Goal: Find specific page/section: Find specific page/section

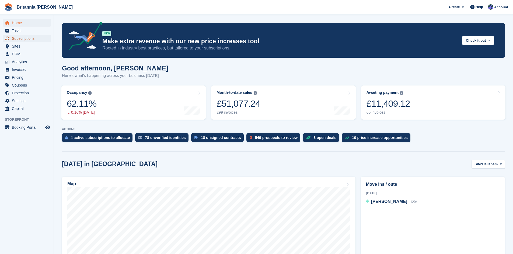
click at [27, 38] on span "Subscriptions" at bounding box center [28, 39] width 32 height 8
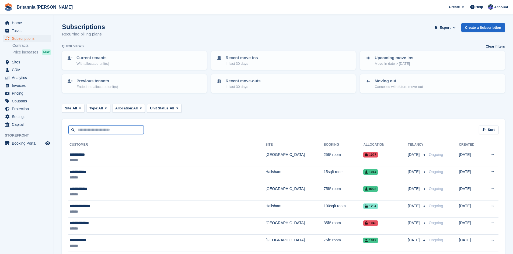
click at [103, 133] on input "text" at bounding box center [105, 130] width 75 height 9
type input "*****"
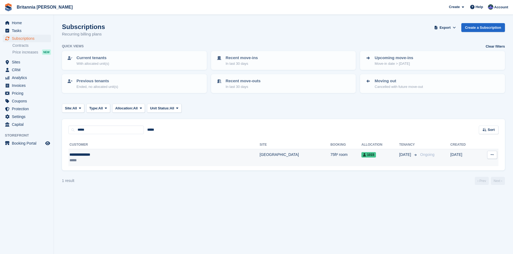
click at [122, 155] on div "**********" at bounding box center [121, 155] width 105 height 6
